Goal: Transaction & Acquisition: Download file/media

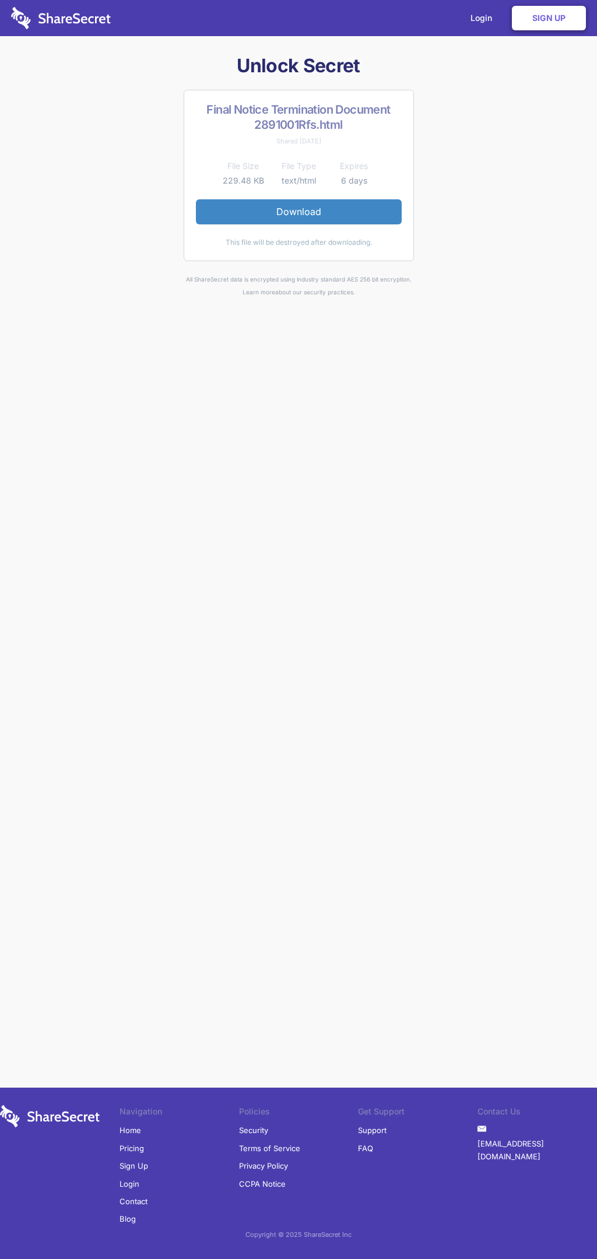
click at [299, 212] on link "Download" at bounding box center [299, 211] width 206 height 24
